Goal: Task Accomplishment & Management: Use online tool/utility

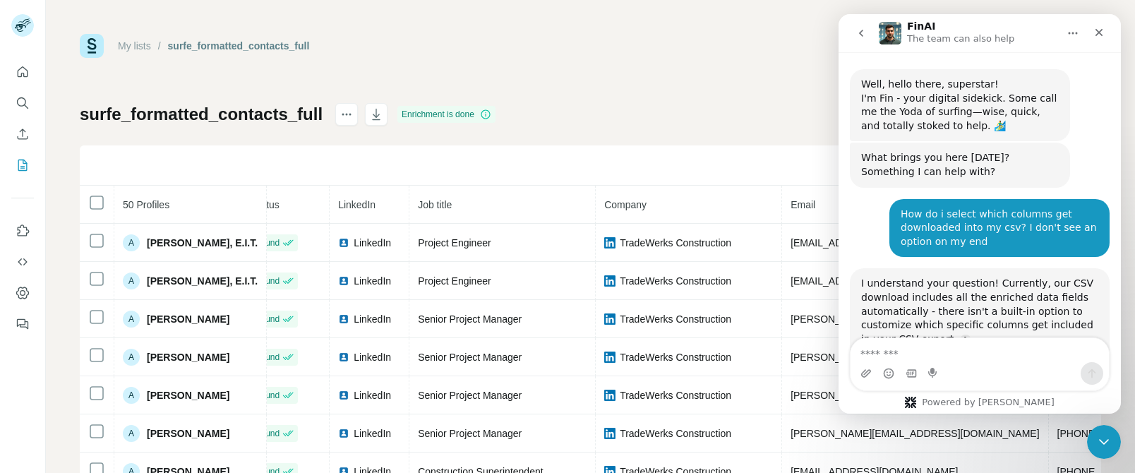
scroll to position [2, 0]
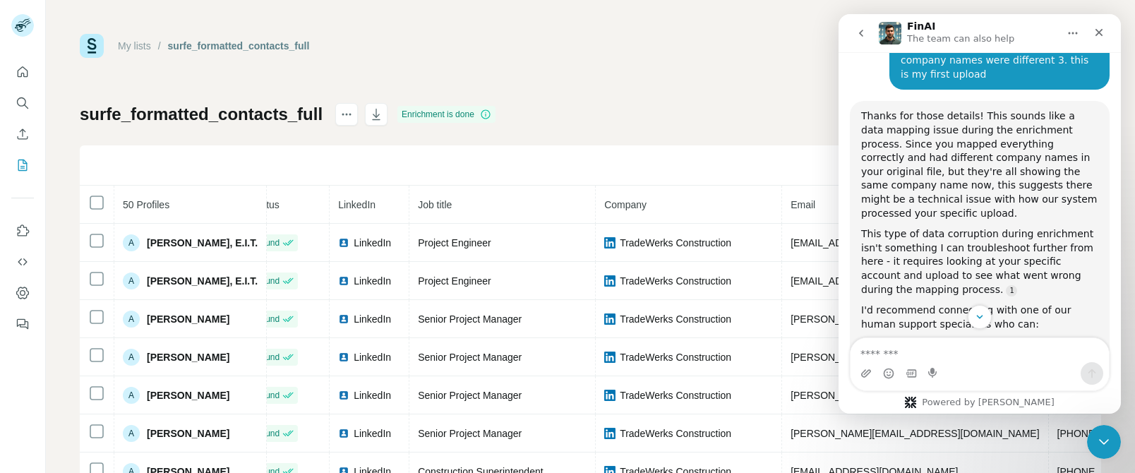
click at [617, 71] on div "My lists / surfe_formatted_contacts_full 956 58 Buy credits surfe_formatted_con…" at bounding box center [591, 296] width 1022 height 525
click at [15, 126] on button "Enrich CSV" at bounding box center [22, 133] width 23 height 25
click at [22, 137] on icon "Enrich CSV" at bounding box center [23, 134] width 14 height 14
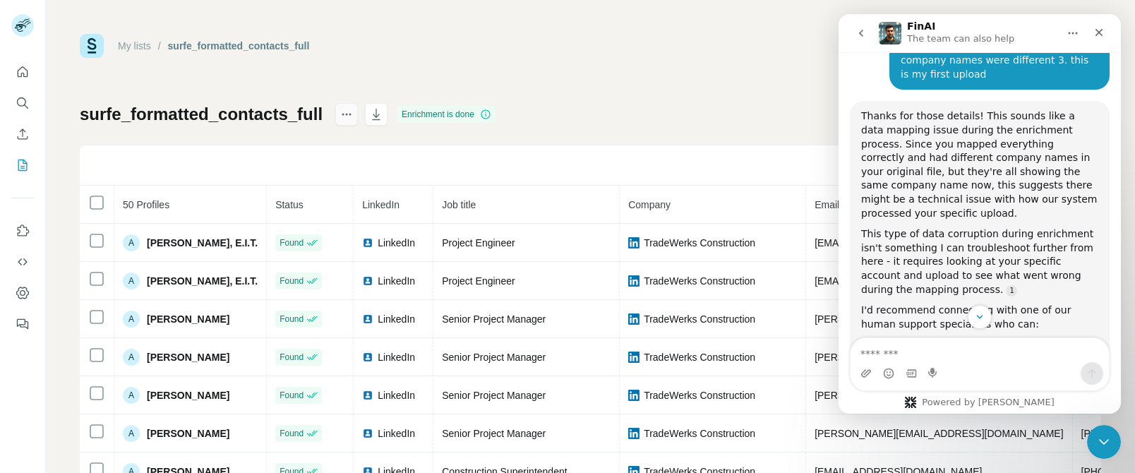
click at [335, 117] on button "actions" at bounding box center [346, 114] width 23 height 23
click at [340, 116] on icon "actions" at bounding box center [347, 114] width 14 height 14
click at [672, 109] on div "surfe_formatted_contacts_full Enrichment is done Find all emails & mobiles (50)…" at bounding box center [591, 330] width 1022 height 455
click at [1104, 35] on icon "Close" at bounding box center [1099, 32] width 11 height 11
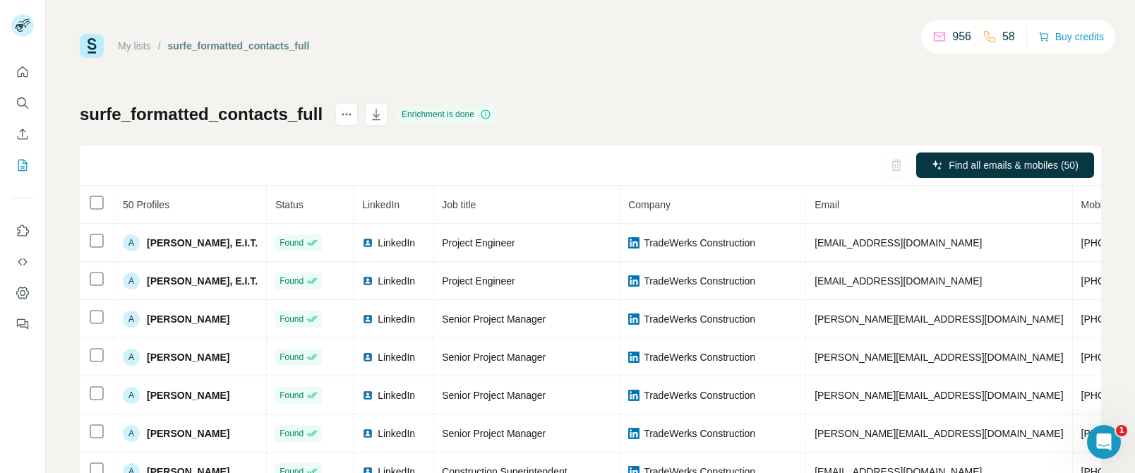
click at [189, 117] on h1 "surfe_formatted_contacts_full" at bounding box center [201, 114] width 243 height 23
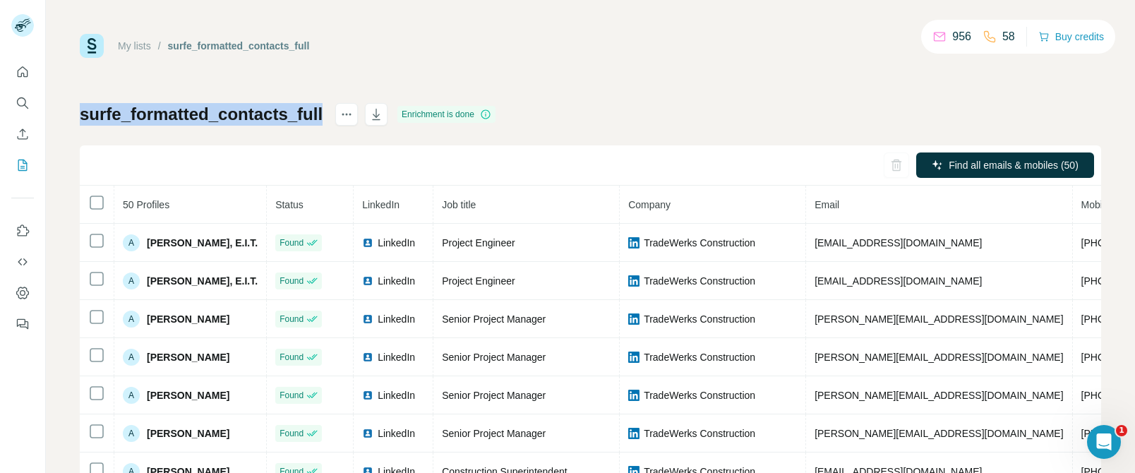
click at [189, 117] on h1 "surfe_formatted_contacts_full" at bounding box center [201, 114] width 243 height 23
click at [13, 146] on button "Enrich CSV" at bounding box center [22, 133] width 23 height 25
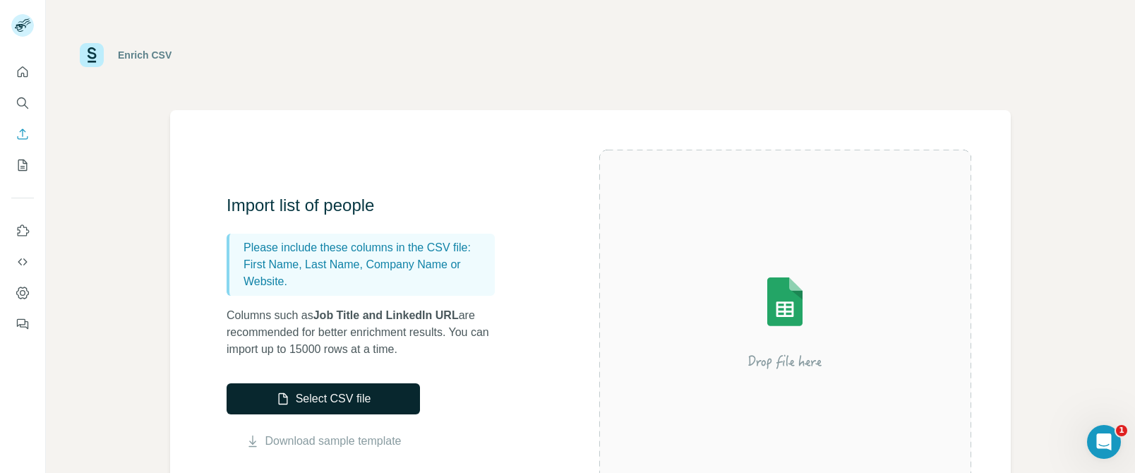
click at [340, 393] on button "Select CSV file" at bounding box center [323, 398] width 193 height 31
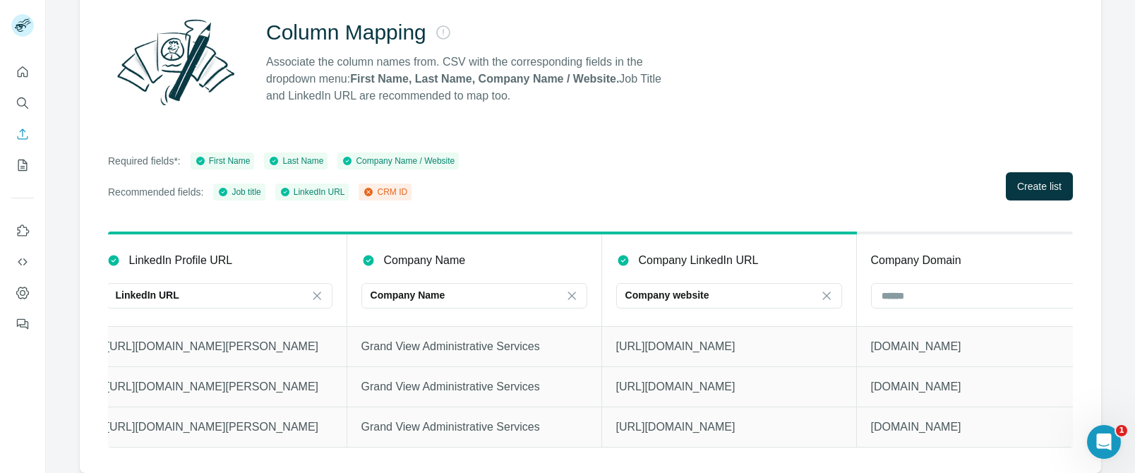
scroll to position [0, 1397]
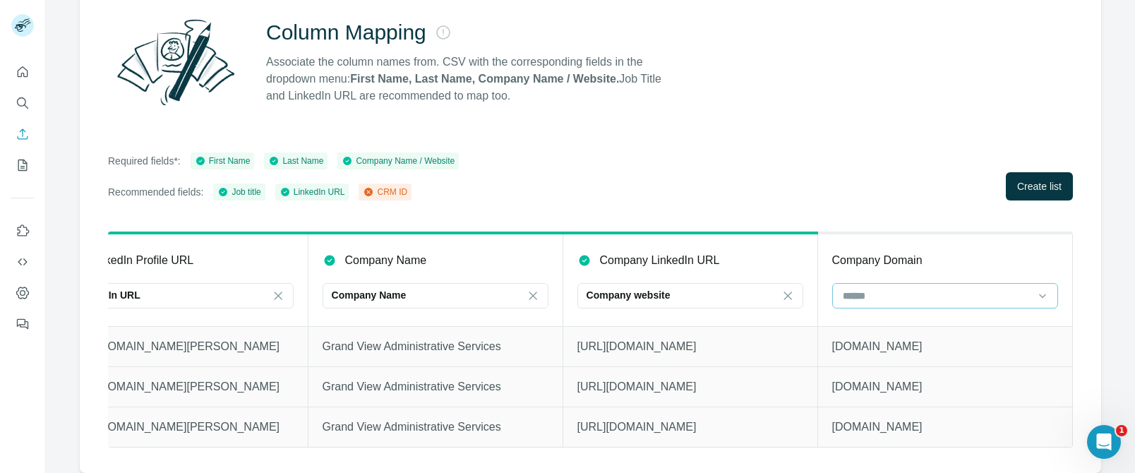
click at [924, 288] on input at bounding box center [937, 296] width 191 height 16
click at [934, 252] on div "Company Domain" at bounding box center [946, 260] width 226 height 17
click at [1006, 186] on button "Create list" at bounding box center [1039, 186] width 67 height 28
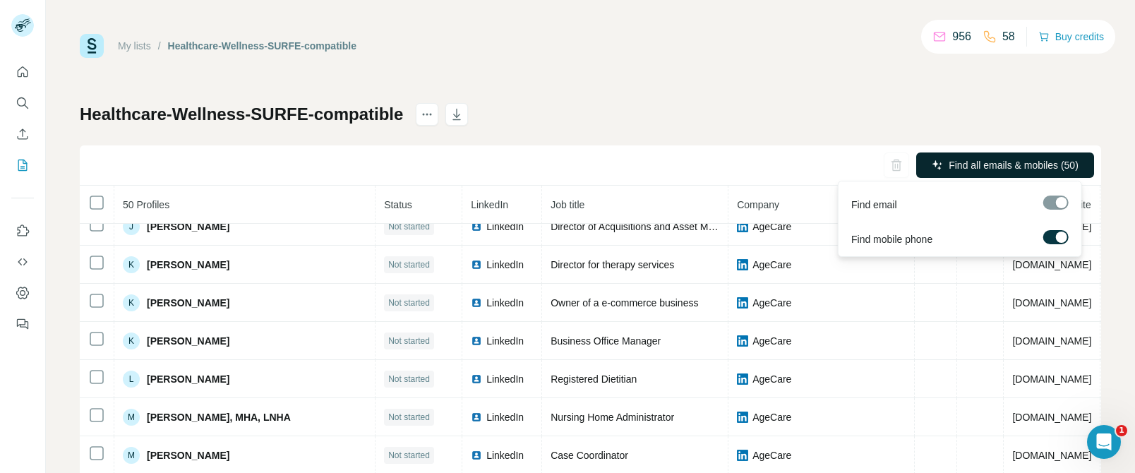
click at [967, 164] on span "Find all emails & mobiles (50)" at bounding box center [1014, 165] width 130 height 14
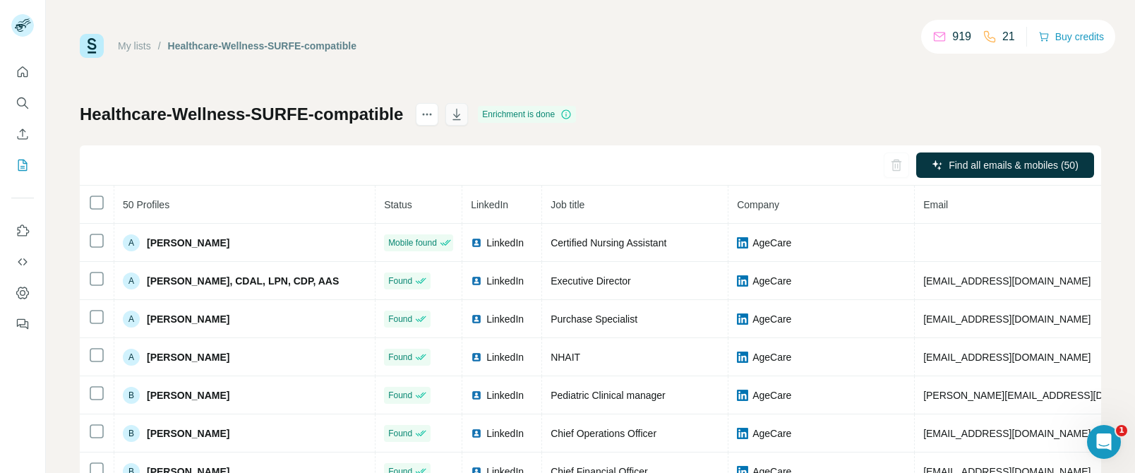
click at [461, 119] on icon "button" at bounding box center [457, 114] width 14 height 14
click at [1089, 432] on div "1" at bounding box center [1104, 442] width 37 height 37
click at [1090, 436] on div "Open Intercom Messenger" at bounding box center [1102, 440] width 47 height 47
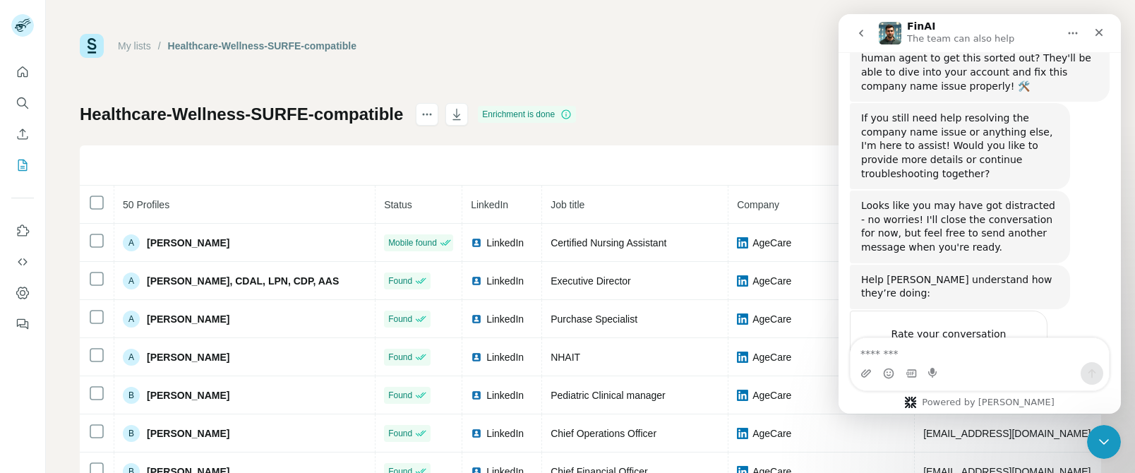
scroll to position [1850, 0]
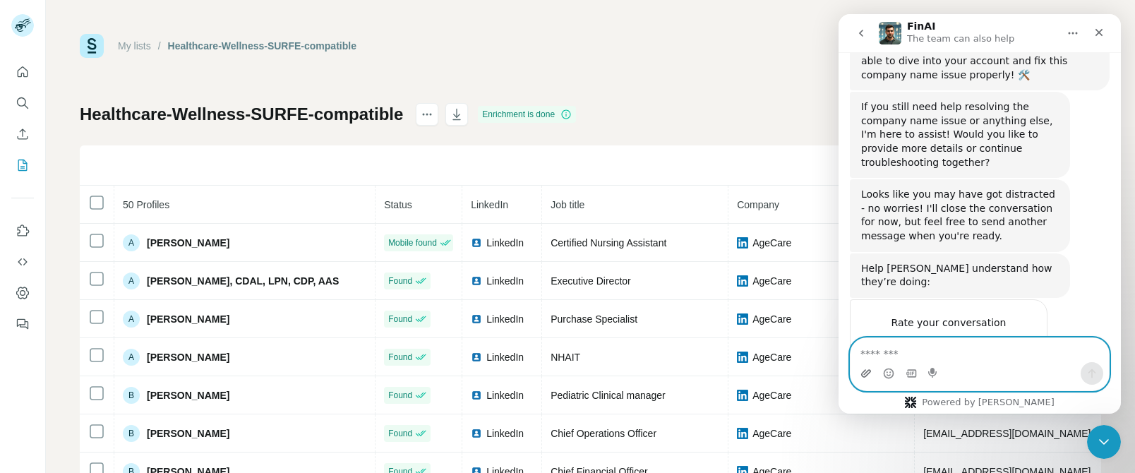
click at [861, 376] on icon "Upload attachment" at bounding box center [866, 373] width 11 height 11
click at [934, 352] on textarea "Message…" at bounding box center [980, 350] width 258 height 24
click at [865, 371] on icon "Upload attachment" at bounding box center [866, 373] width 11 height 11
click at [924, 344] on textarea "Message…" at bounding box center [980, 350] width 258 height 24
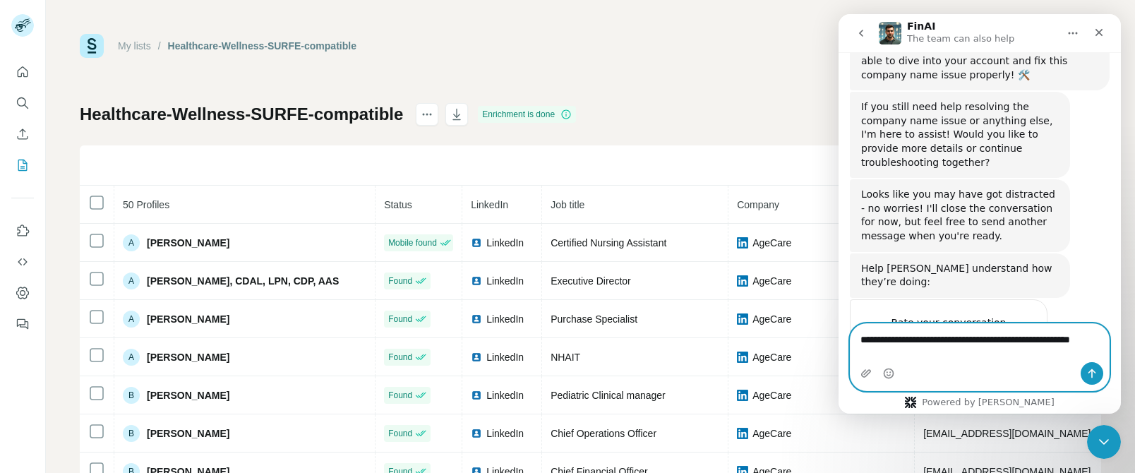
scroll to position [1864, 0]
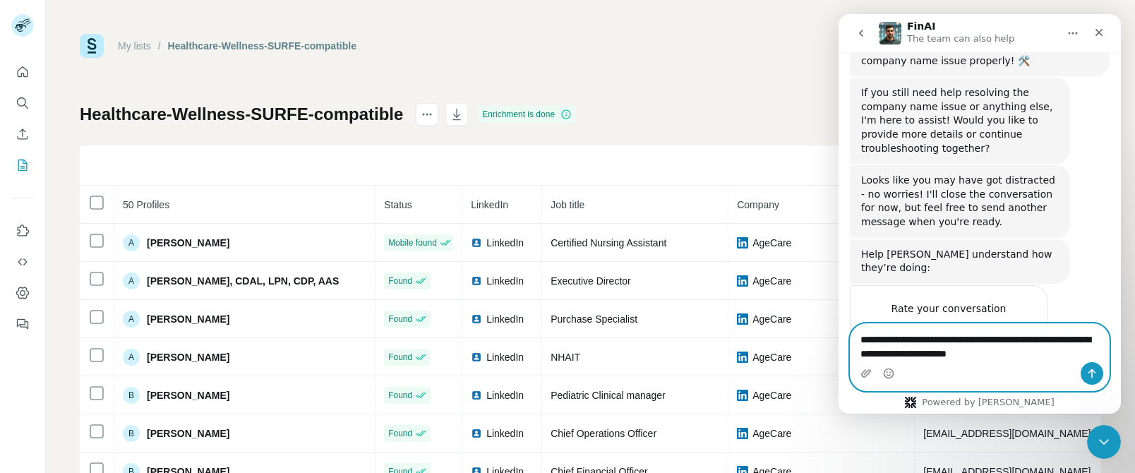
type textarea "**********"
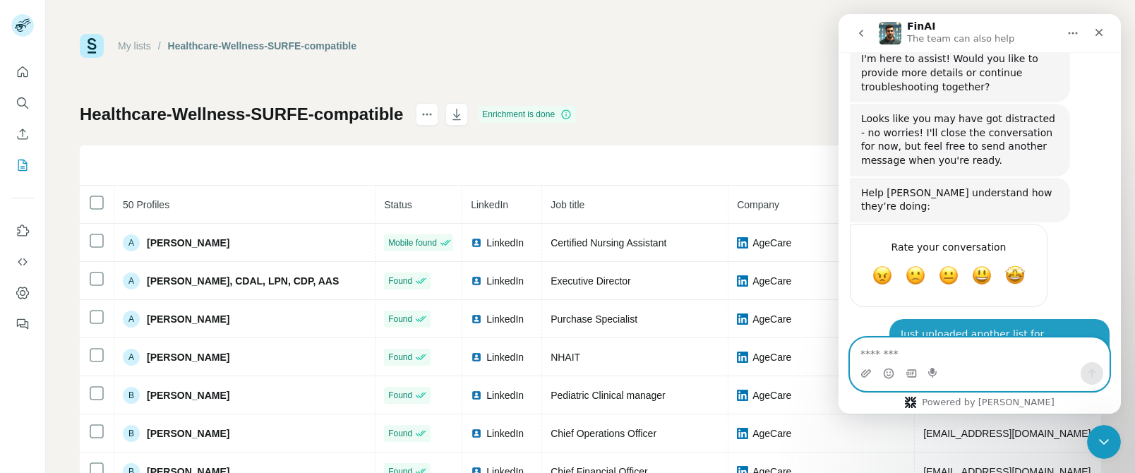
scroll to position [1965, 0]
